Goal: Find specific page/section: Find specific page/section

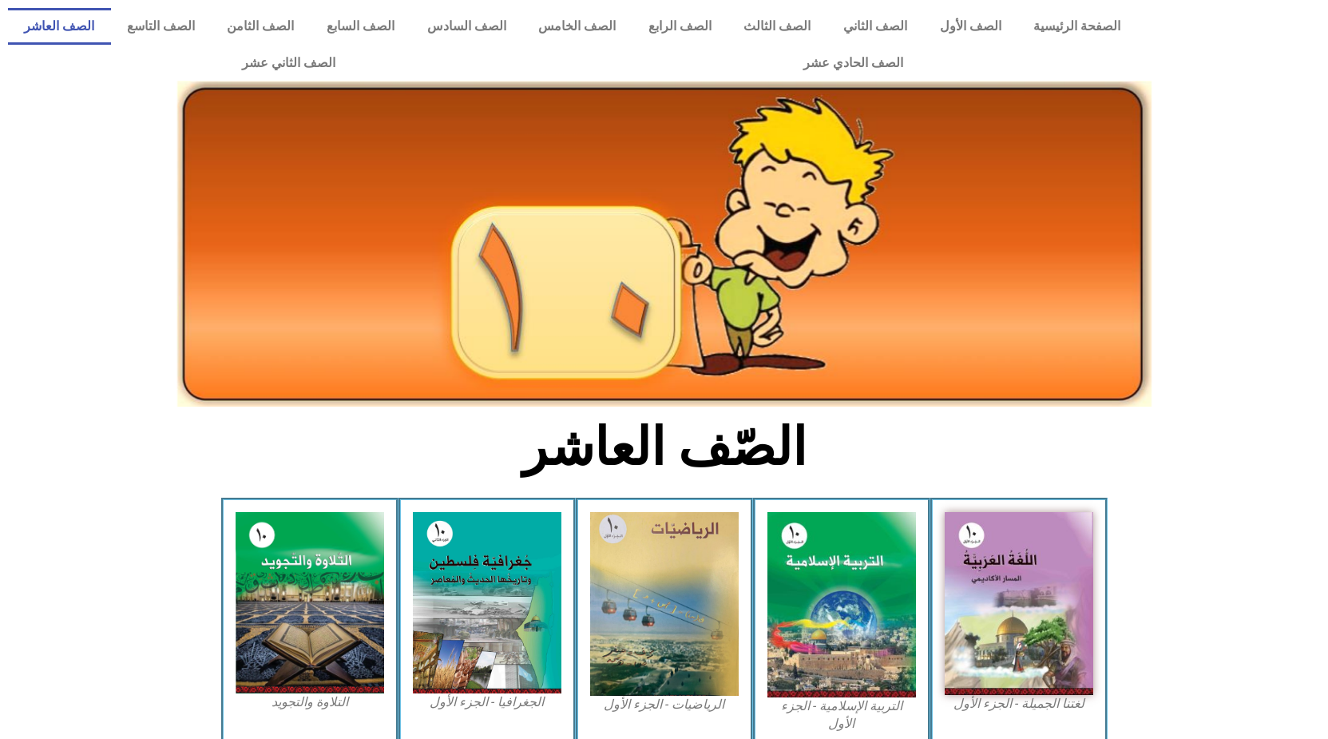
scroll to position [163, 0]
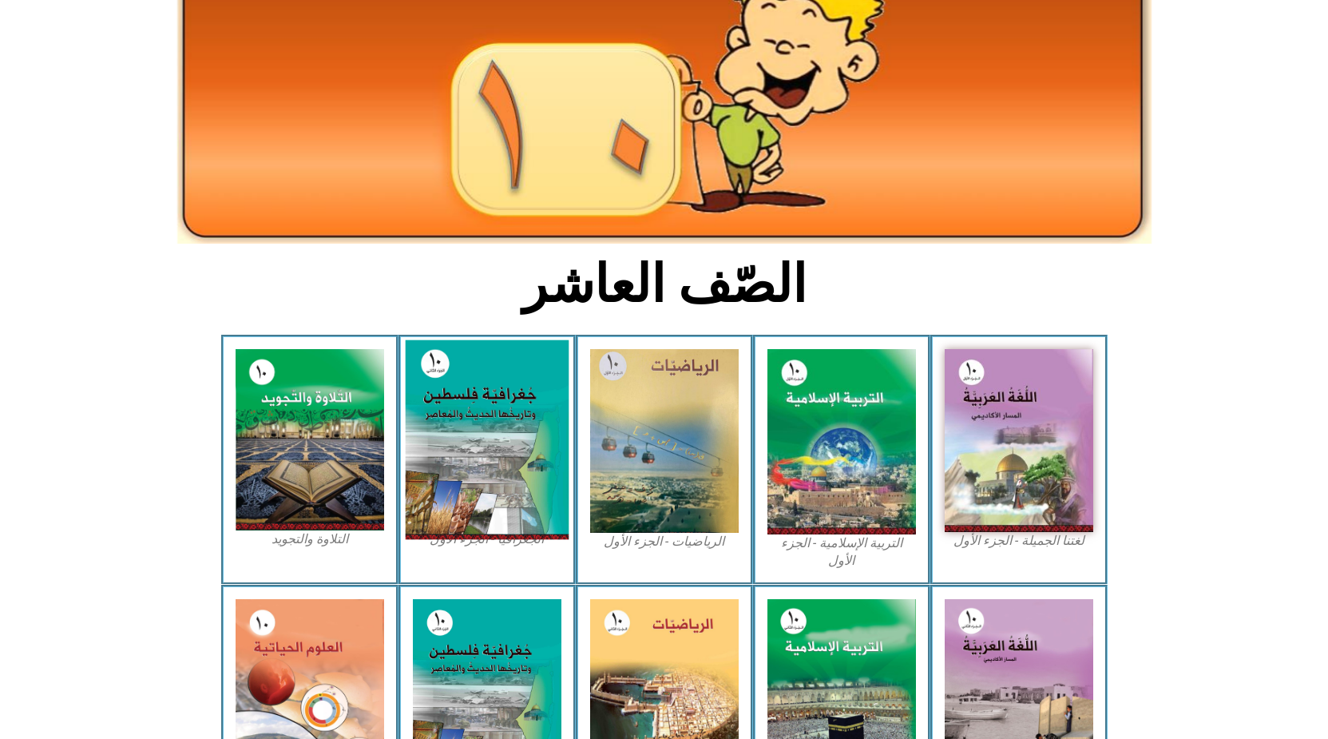
click at [527, 437] on img at bounding box center [487, 440] width 164 height 200
click at [490, 406] on img at bounding box center [487, 440] width 164 height 200
click at [516, 404] on img at bounding box center [487, 440] width 164 height 200
click at [486, 441] on img at bounding box center [487, 440] width 164 height 200
click at [457, 425] on img at bounding box center [487, 440] width 164 height 200
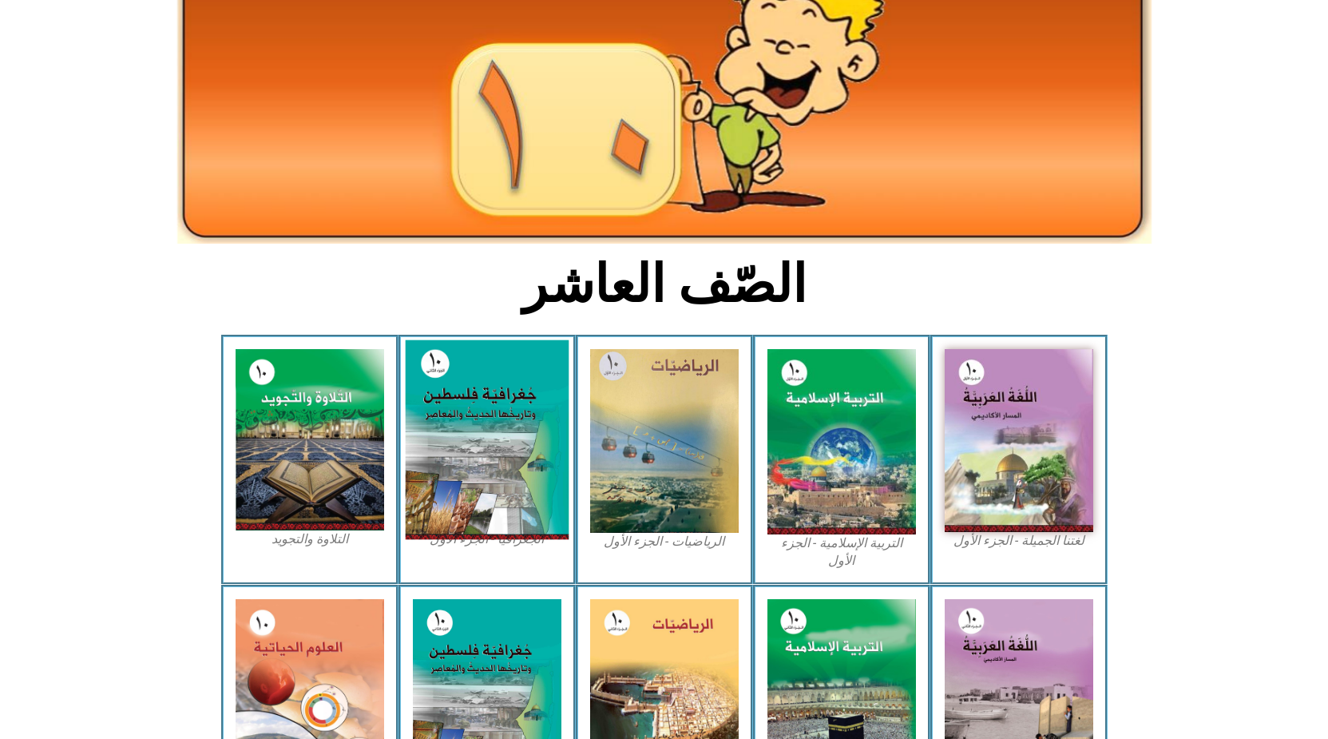
click at [472, 417] on img at bounding box center [487, 440] width 164 height 200
click at [497, 425] on img at bounding box center [487, 440] width 164 height 200
click at [456, 431] on img at bounding box center [487, 440] width 164 height 200
click at [478, 462] on img at bounding box center [487, 440] width 164 height 200
click at [459, 443] on img at bounding box center [487, 440] width 164 height 200
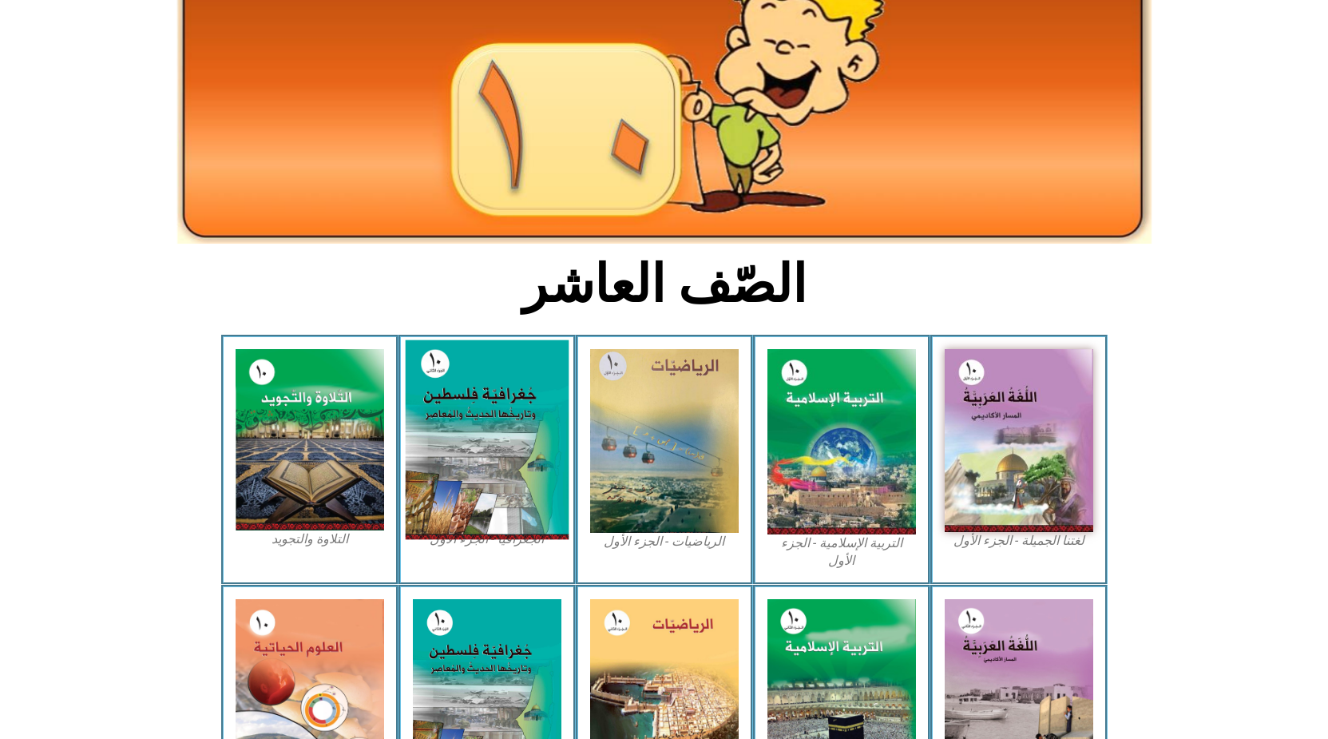
click at [447, 380] on img at bounding box center [487, 440] width 164 height 200
click at [510, 433] on img at bounding box center [487, 440] width 164 height 200
click at [517, 428] on img at bounding box center [487, 440] width 164 height 200
click at [501, 443] on img at bounding box center [487, 440] width 164 height 200
click at [521, 464] on img at bounding box center [487, 440] width 164 height 200
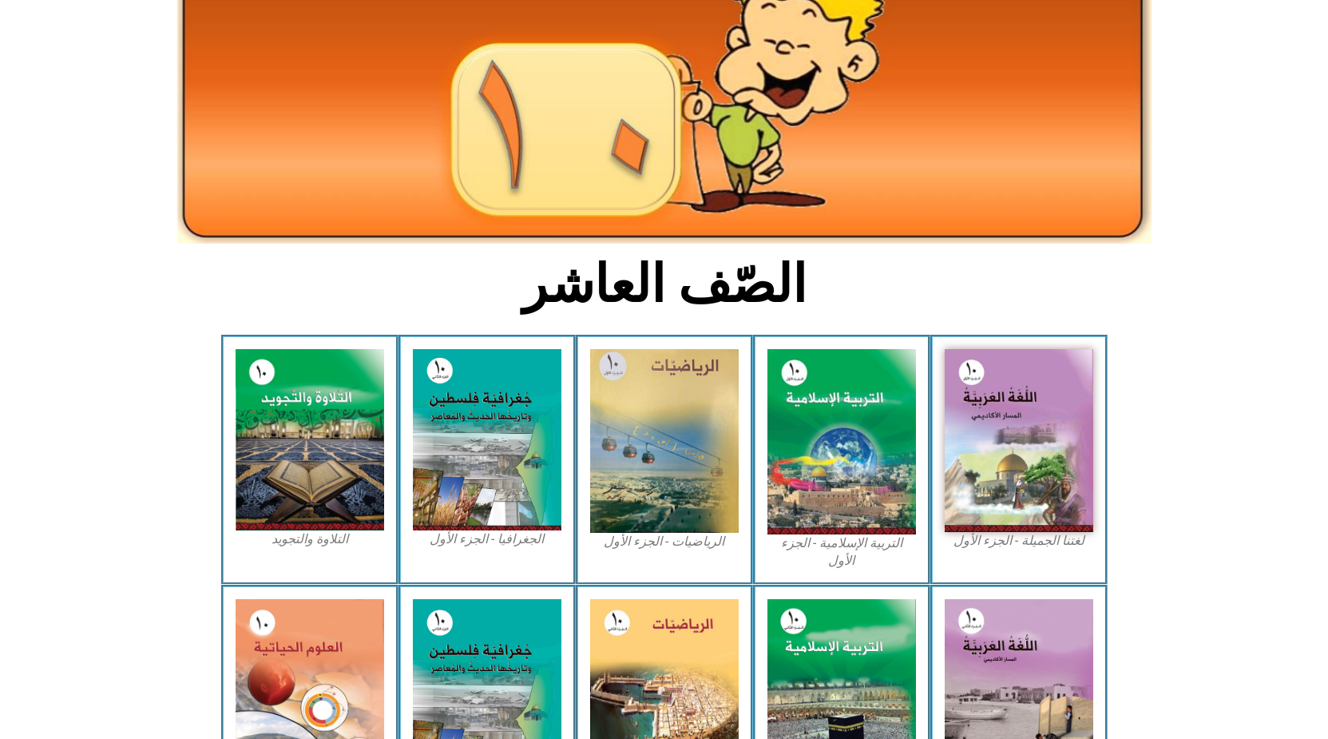
click at [151, 516] on section "لغتنا الجميلة - الجزء الأول​ التربية الإسلامية - الجزء الأول الرياضيات - الجزء …" at bounding box center [664, 459] width 1328 height 249
click at [486, 541] on figcaption "الجغرافيا - الجزء الأول​" at bounding box center [487, 539] width 149 height 18
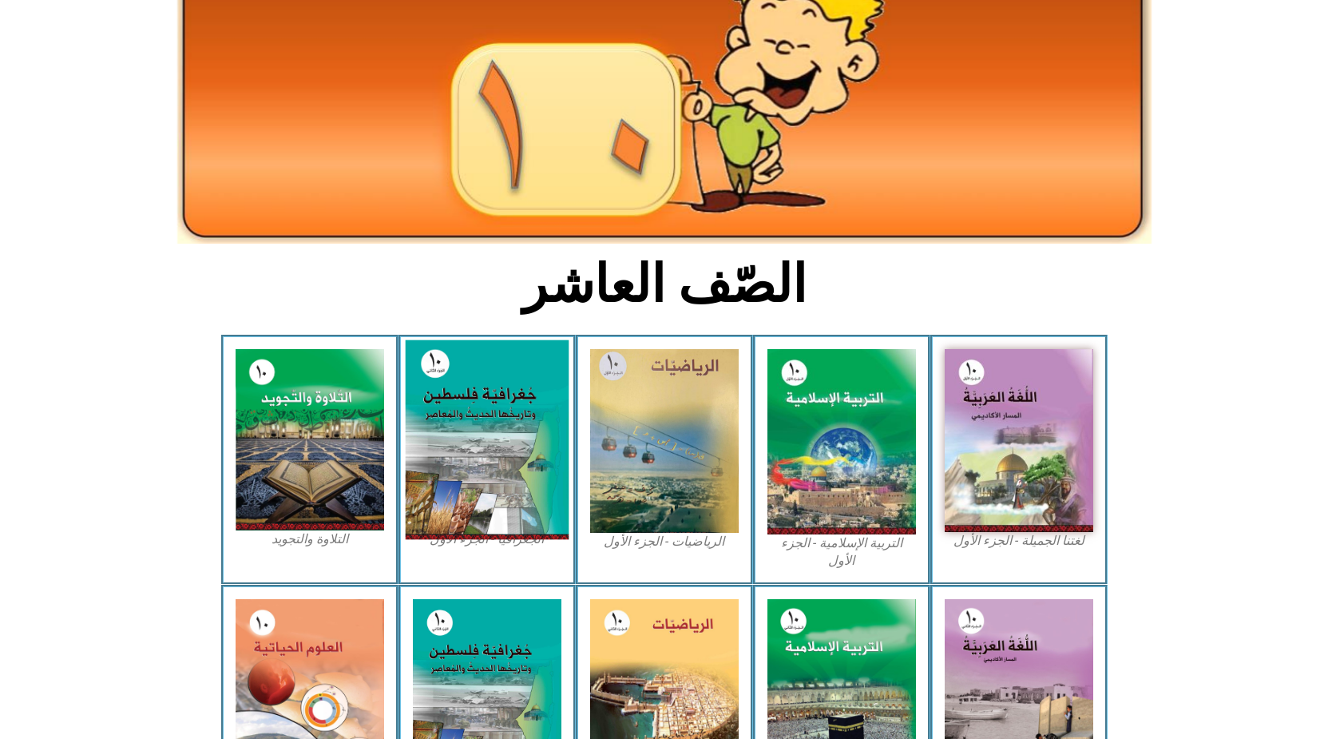
click at [473, 387] on img at bounding box center [487, 440] width 164 height 200
